Goal: Task Accomplishment & Management: Use online tool/utility

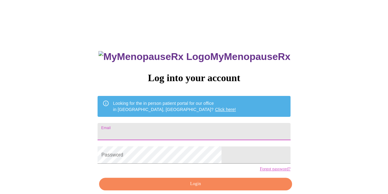
click at [231, 128] on input "Email" at bounding box center [194, 131] width 193 height 17
type input "[EMAIL_ADDRESS][DOMAIN_NAME]"
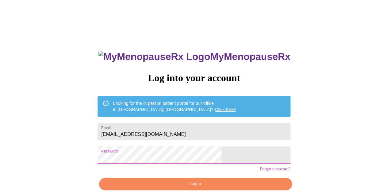
scroll to position [27, 0]
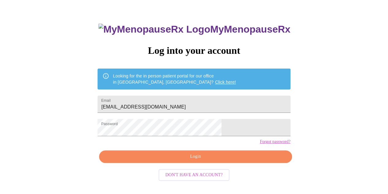
click at [159, 173] on div "MyMenopauseRx Log into your account Looking for the in person patient portal fo…" at bounding box center [193, 111] width 205 height 194
click at [158, 163] on button "Login" at bounding box center [195, 156] width 193 height 13
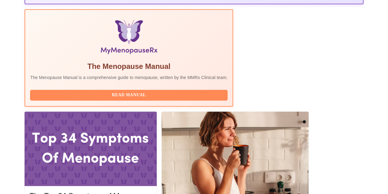
scroll to position [197, 0]
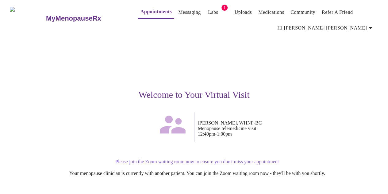
click at [304, 96] on h3 "Welcome to Your Virtual Visit" at bounding box center [194, 94] width 369 height 10
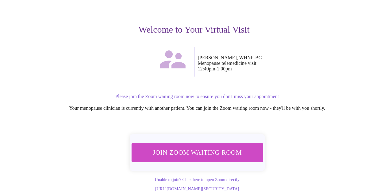
scroll to position [70, 0]
click at [210, 146] on span "Join Zoom Waiting Room" at bounding box center [196, 151] width 115 height 11
